Goal: Navigation & Orientation: Go to known website

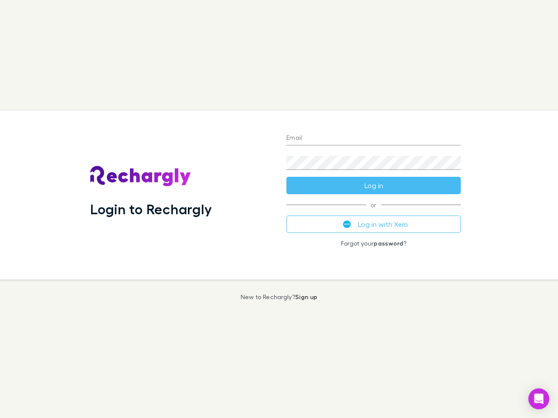
click at [279, 209] on div "Login to Rechargly" at bounding box center [181, 195] width 196 height 169
click at [374, 139] on input "Email" at bounding box center [373, 139] width 174 height 14
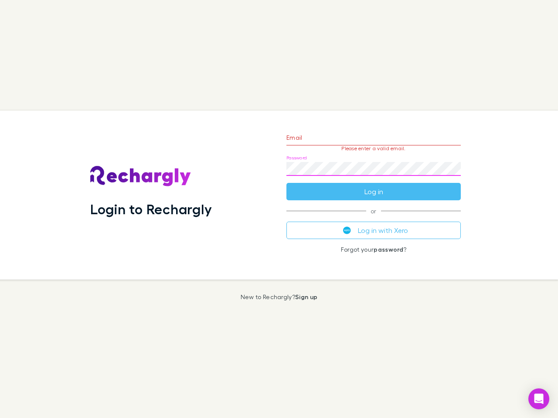
click at [374, 186] on form "Email Please enter a valid email. Password Log in" at bounding box center [373, 163] width 174 height 76
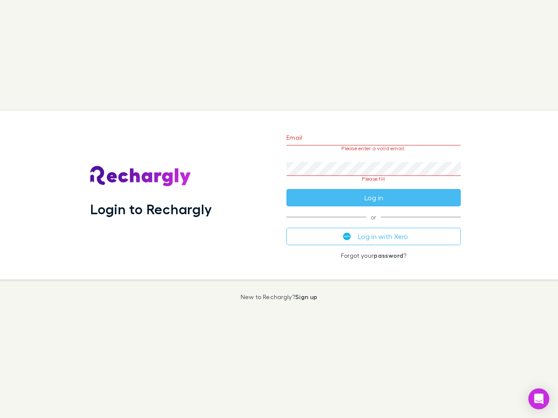
click at [374, 224] on div "Email Please enter a valid email. Password Please fill Log in or Log in with Xe…" at bounding box center [373, 195] width 188 height 169
click at [539, 399] on icon "Open Intercom Messenger" at bounding box center [538, 399] width 9 height 10
